Goal: Information Seeking & Learning: Stay updated

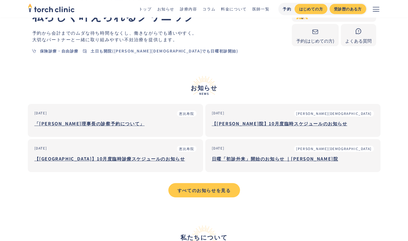
scroll to position [165, 0]
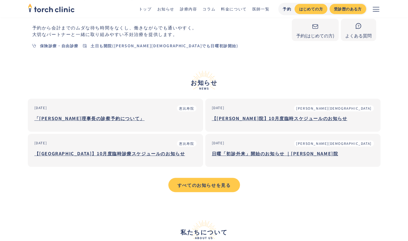
click at [246, 119] on h3 "【[PERSON_NAME]院】10月度臨時スケジュールのお知らせ" at bounding box center [293, 118] width 162 height 8
click at [209, 186] on div "すべてのお知らせを見る" at bounding box center [204, 185] width 62 height 7
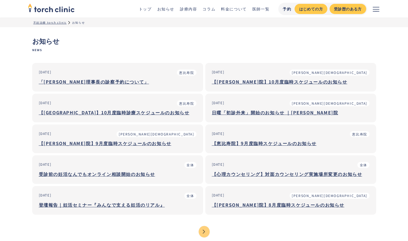
click at [123, 143] on div "【上野院】9月度臨時スケジュールのお知らせ" at bounding box center [118, 143] width 158 height 7
